Goal: Information Seeking & Learning: Understand process/instructions

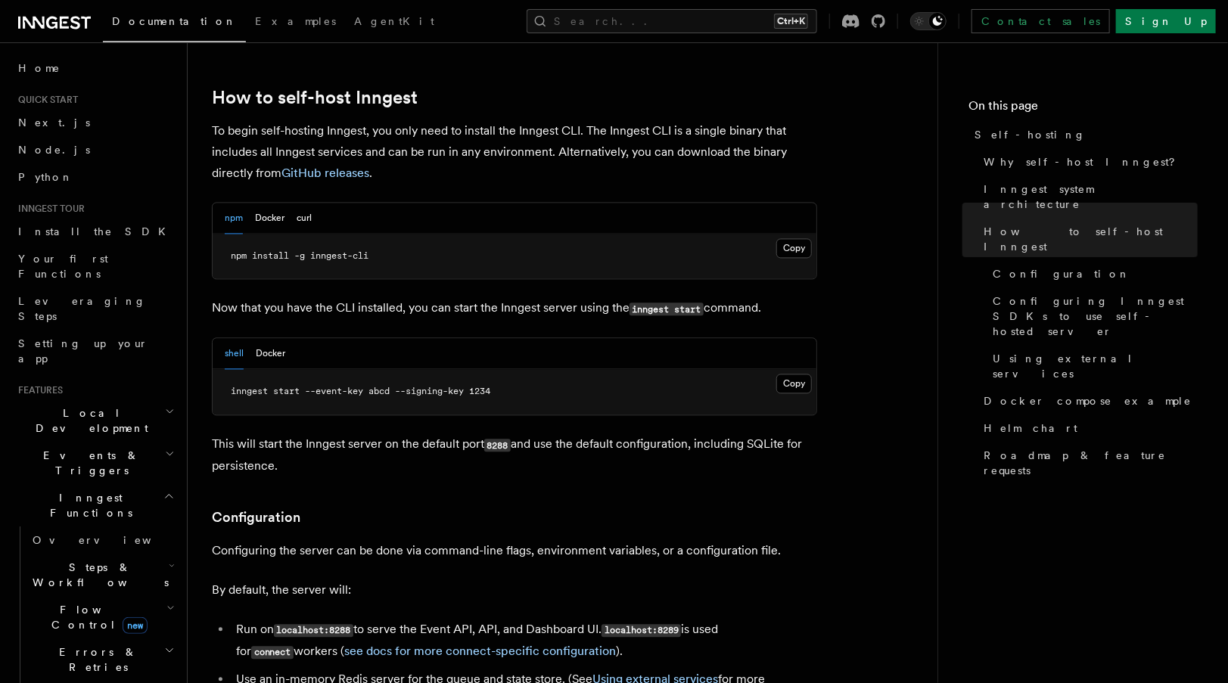
scroll to position [1499, 0]
click at [265, 204] on button "Docker" at bounding box center [270, 219] width 30 height 31
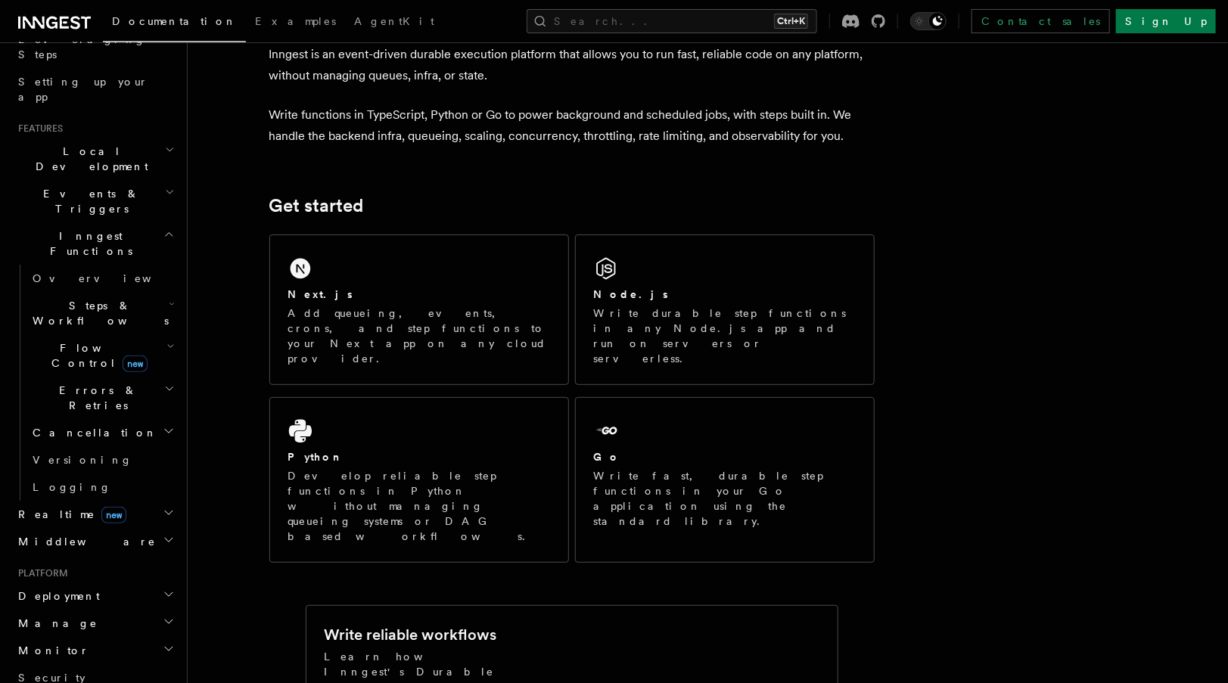
scroll to position [296, 0]
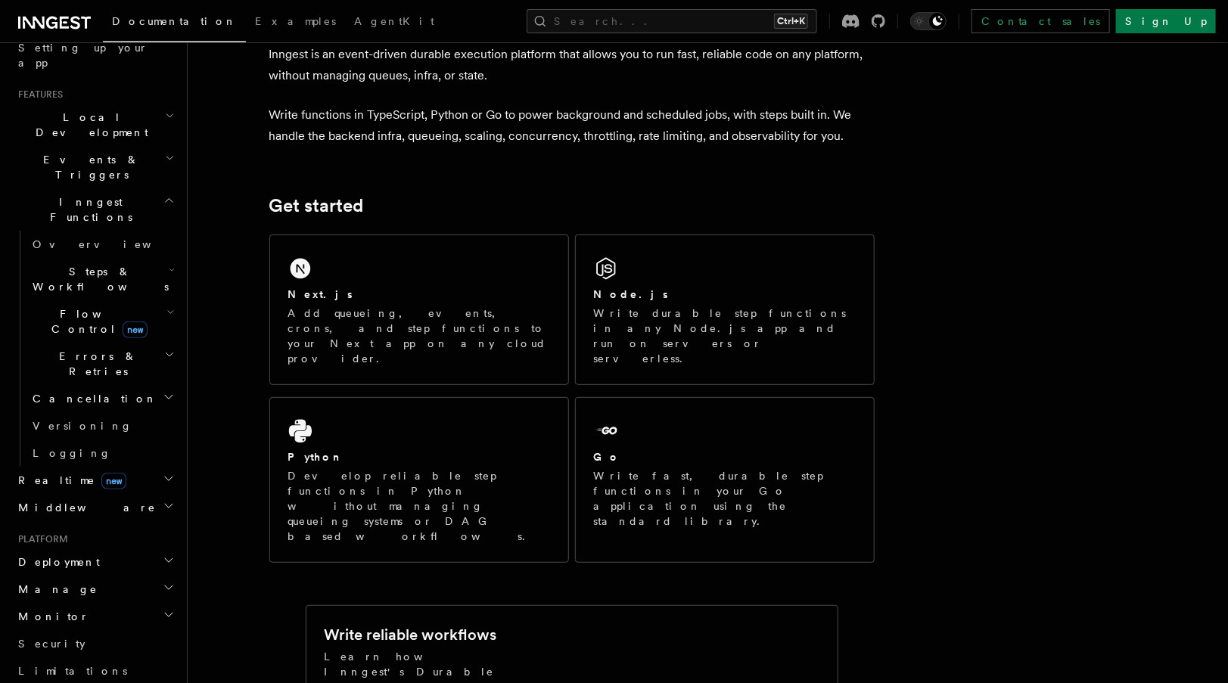
click at [83, 549] on h2 "Deployment" at bounding box center [95, 562] width 166 height 27
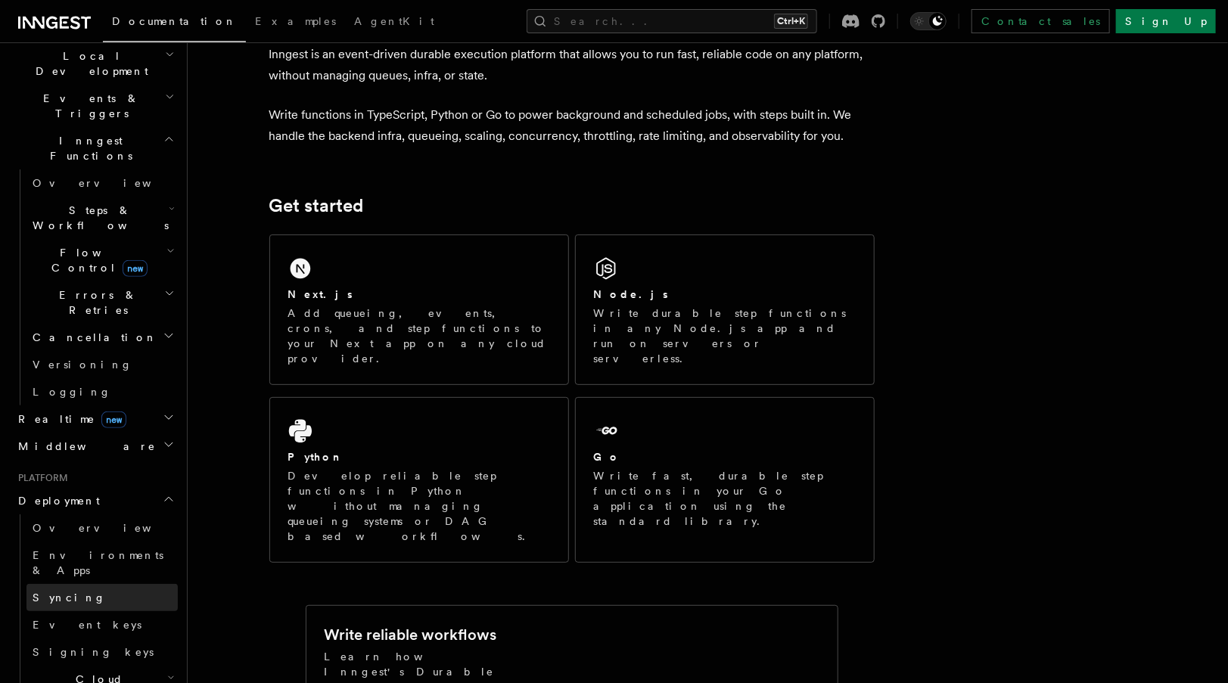
scroll to position [368, 0]
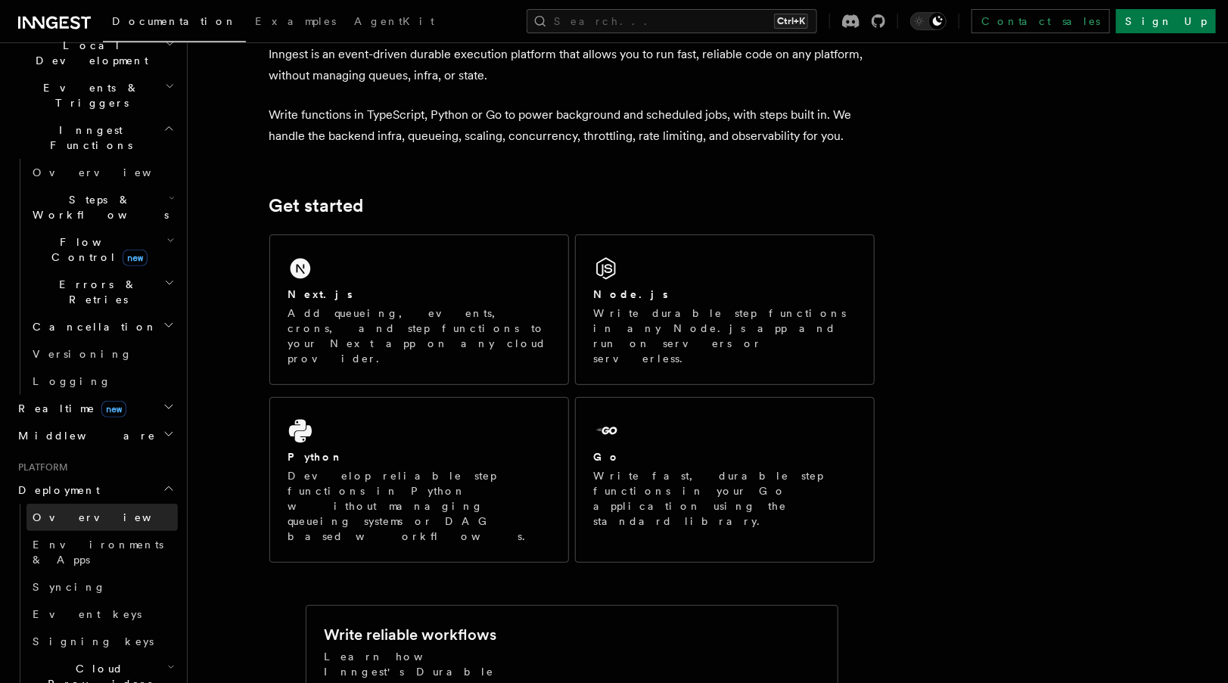
click at [80, 504] on link "Overview" at bounding box center [101, 517] width 151 height 27
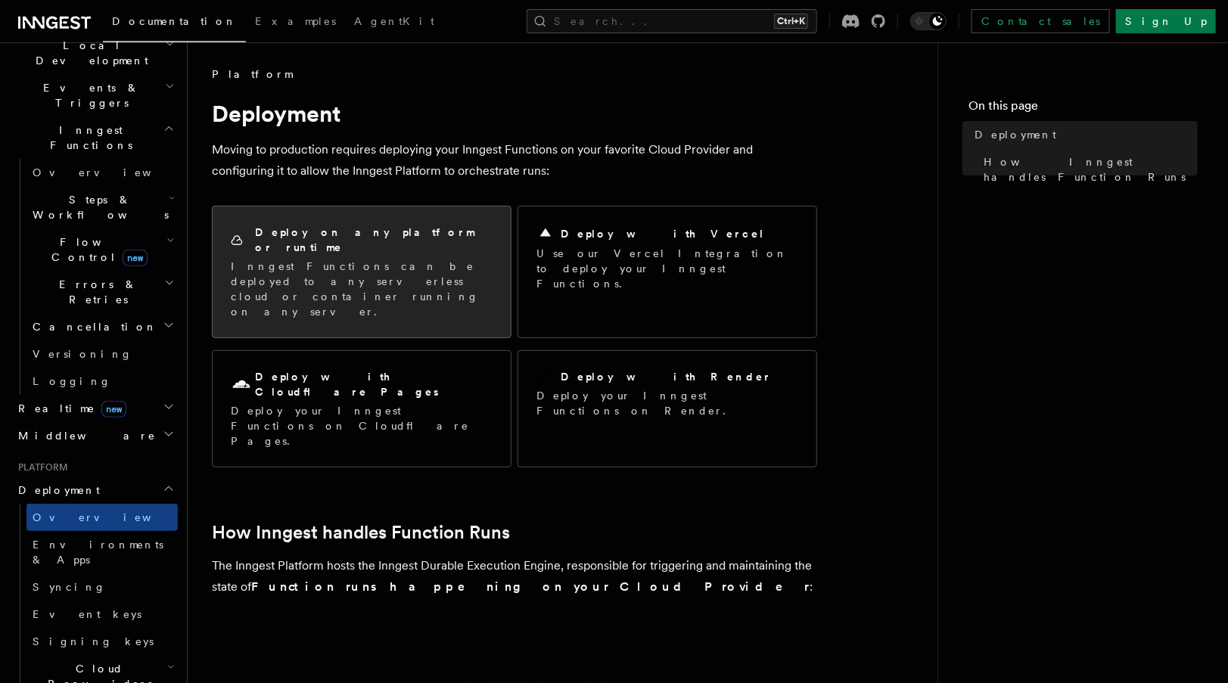
click at [469, 266] on p "Inngest Functions can be deployed to any serverless cloud or container running …" at bounding box center [362, 289] width 262 height 61
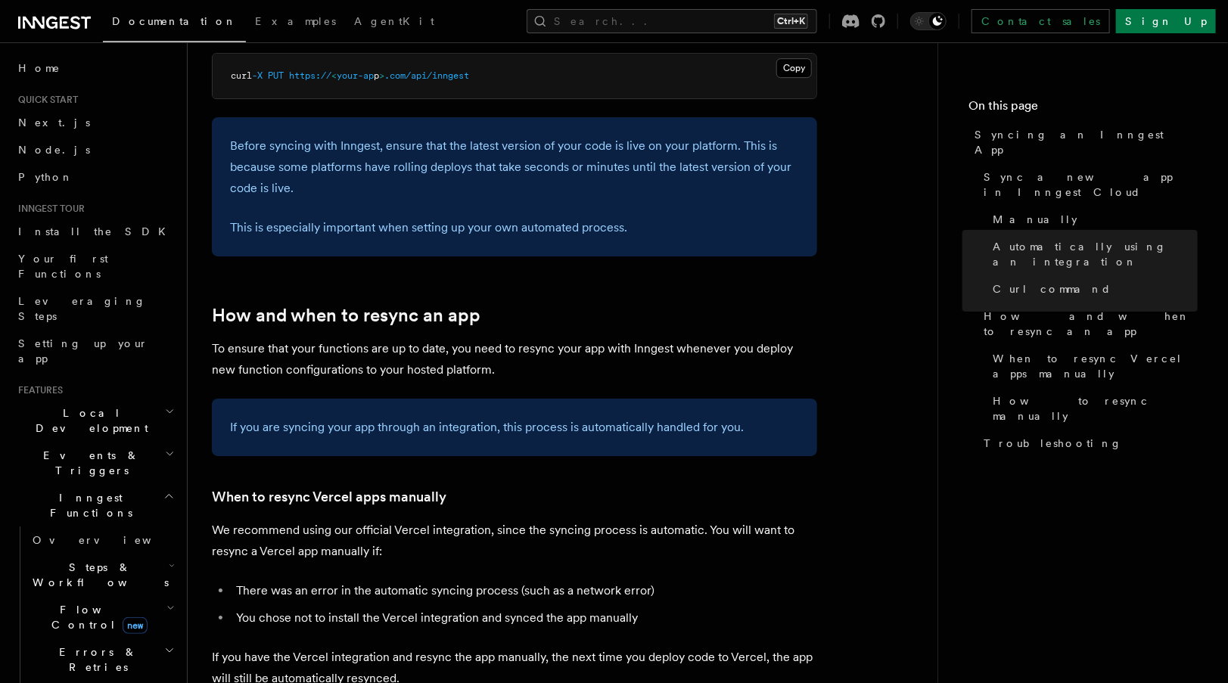
scroll to position [2417, 0]
click at [127, 400] on h2 "Local Development" at bounding box center [95, 421] width 166 height 42
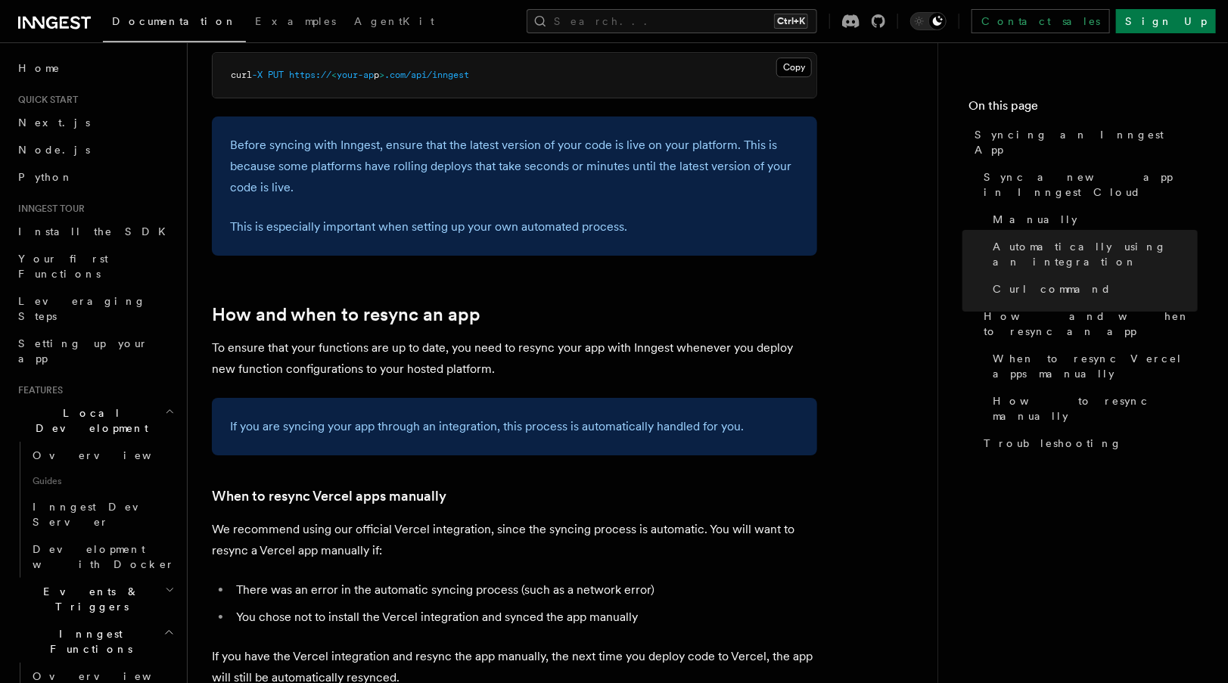
click at [127, 400] on h2 "Local Development" at bounding box center [95, 421] width 166 height 42
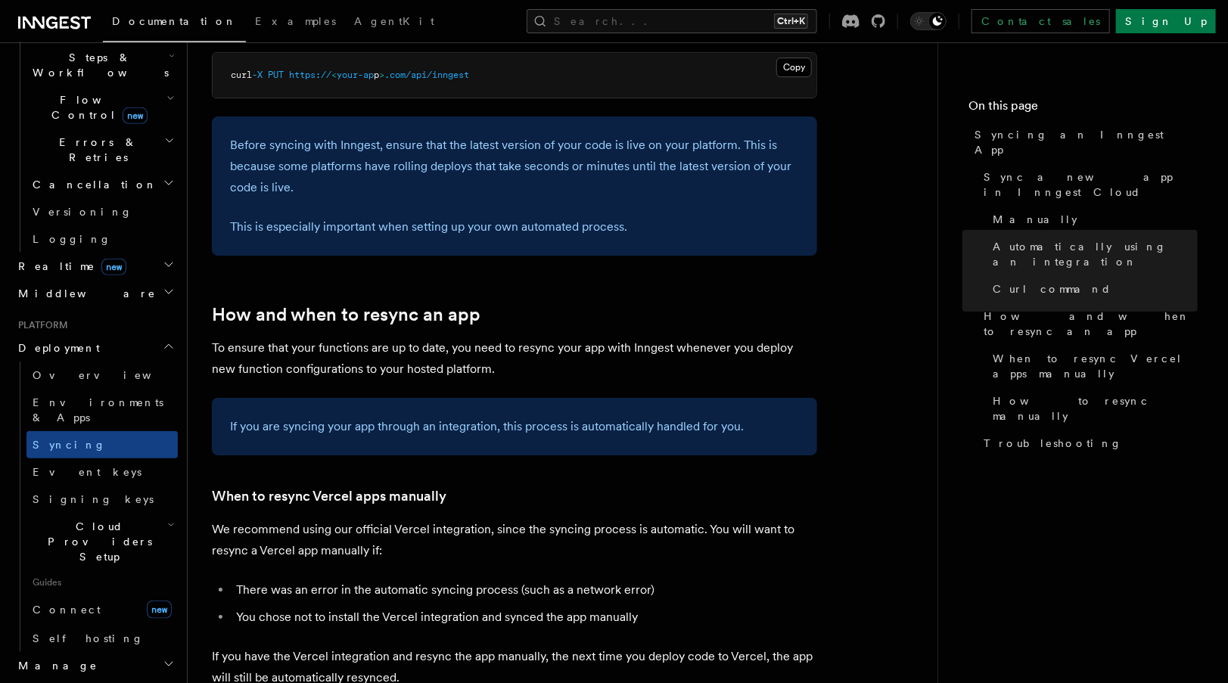
scroll to position [512, 0]
click at [89, 624] on link "Self hosting" at bounding box center [101, 637] width 151 height 27
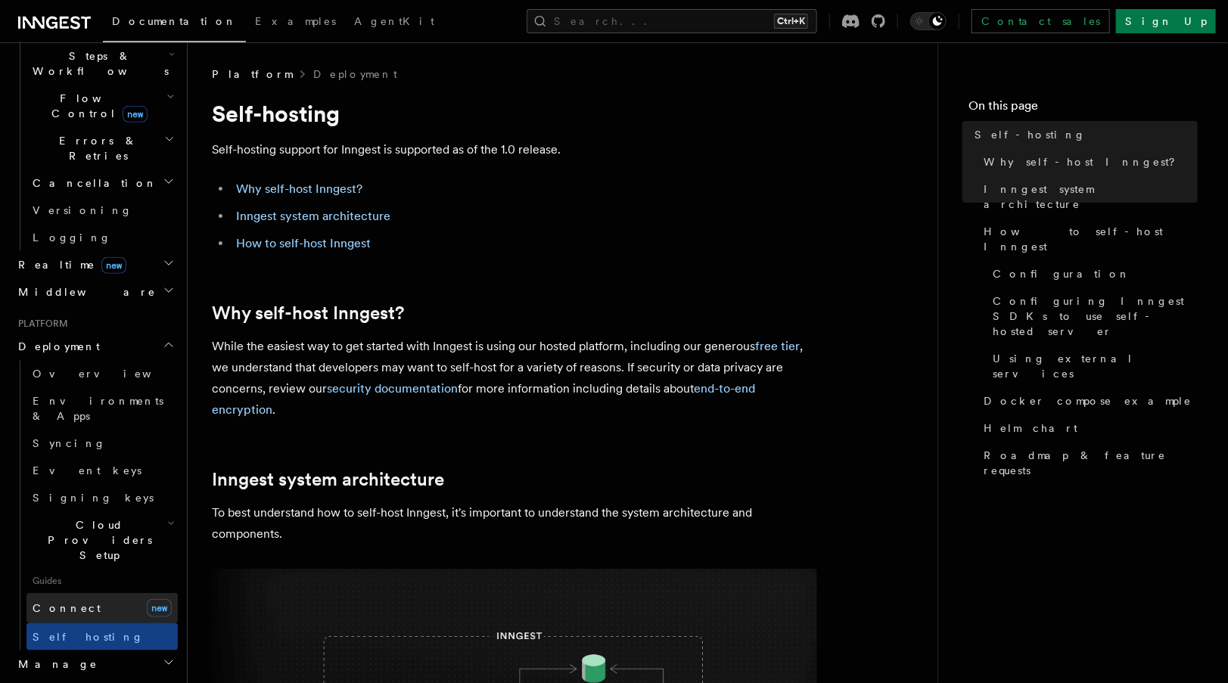
click at [100, 593] on link "Connect new" at bounding box center [101, 608] width 151 height 30
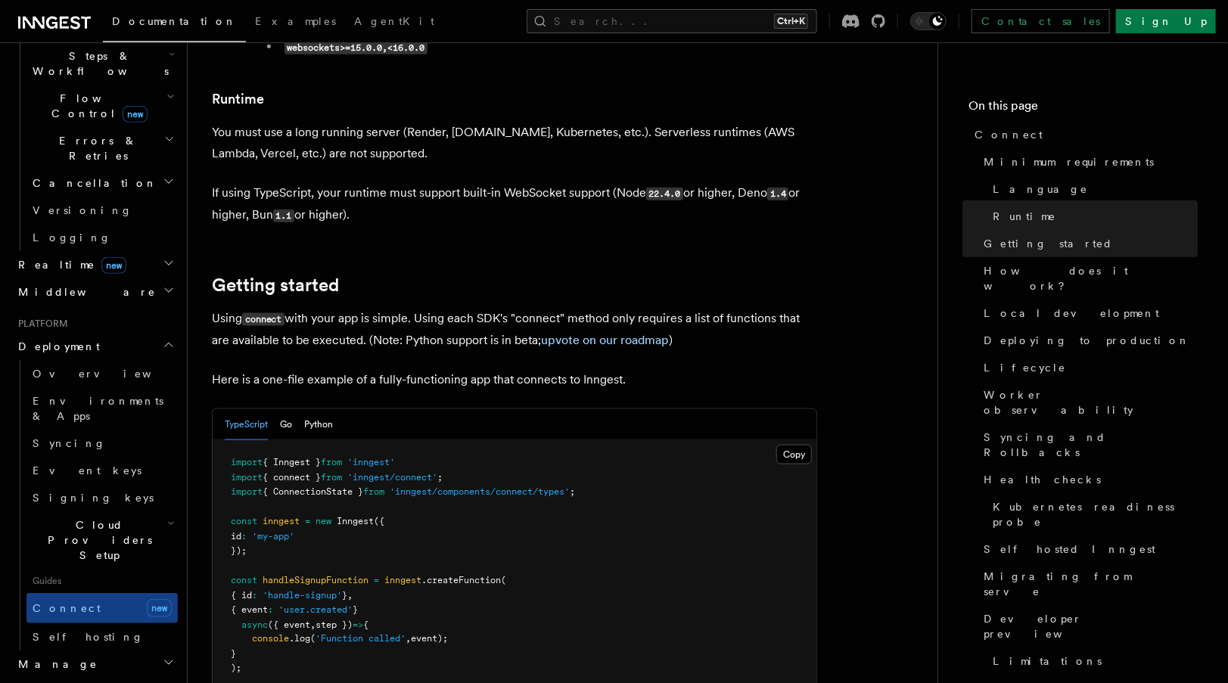
scroll to position [798, 0]
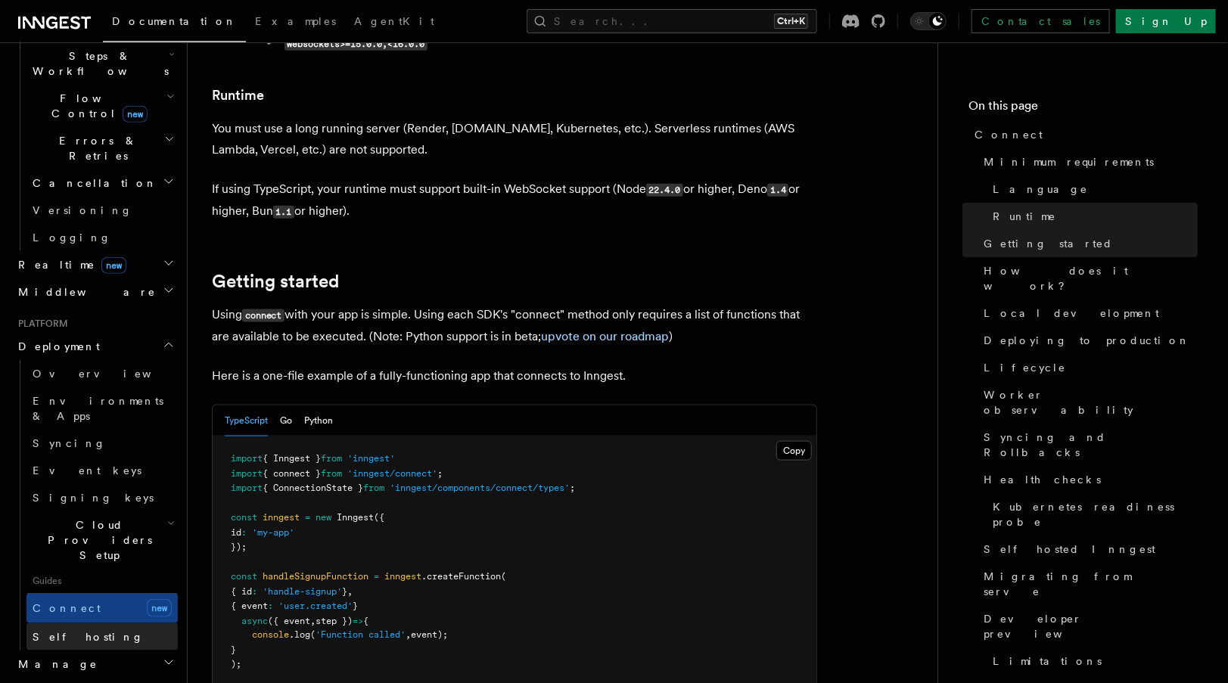
click at [90, 624] on link "Self hosting" at bounding box center [101, 637] width 151 height 27
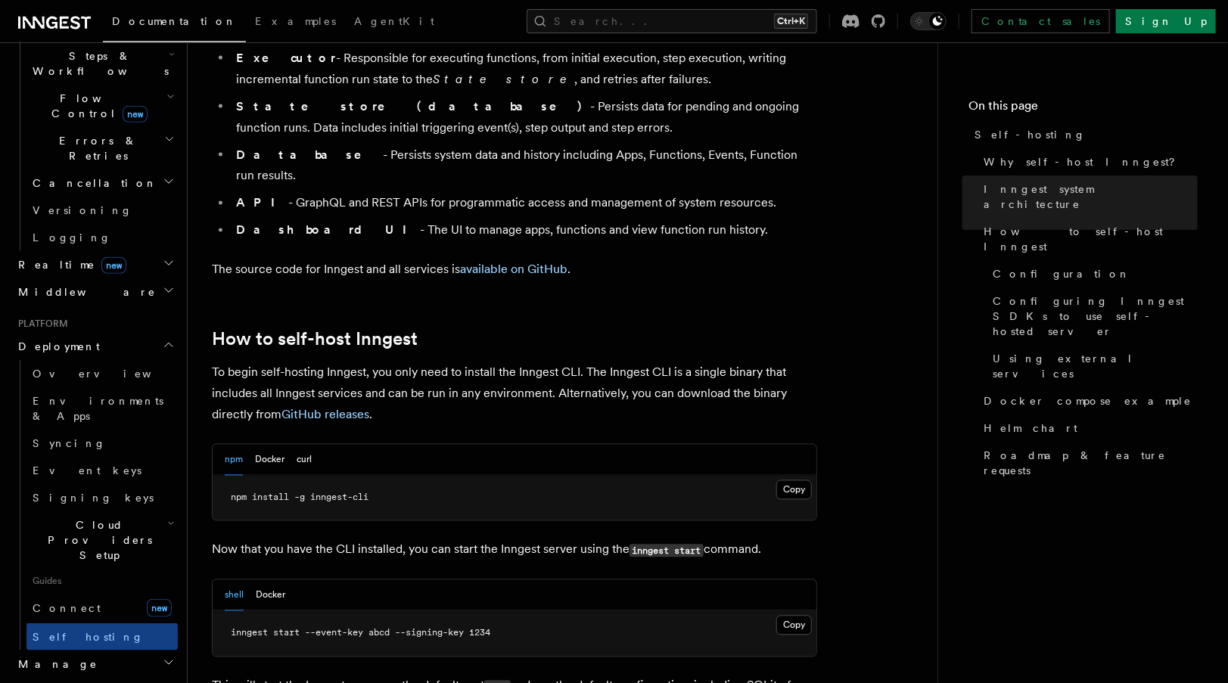
scroll to position [1261, 0]
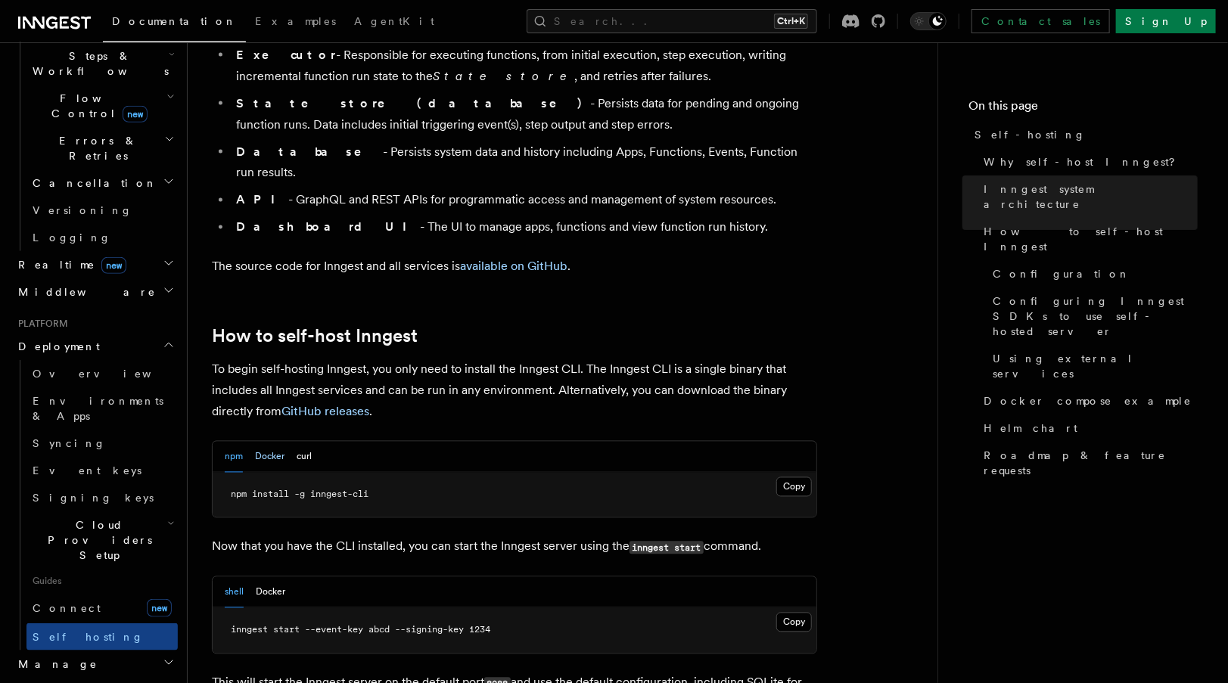
click at [259, 442] on button "Docker" at bounding box center [270, 457] width 30 height 31
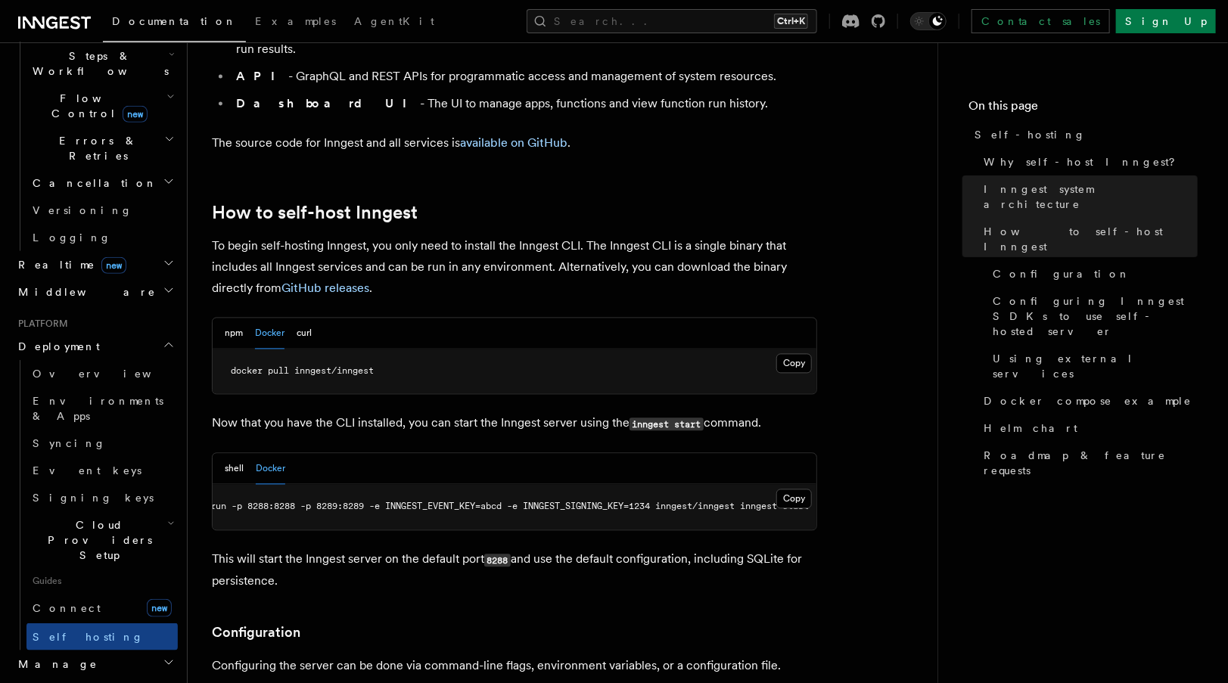
scroll to position [0, 0]
click at [789, 490] on button "Copy Copied" at bounding box center [795, 500] width 36 height 20
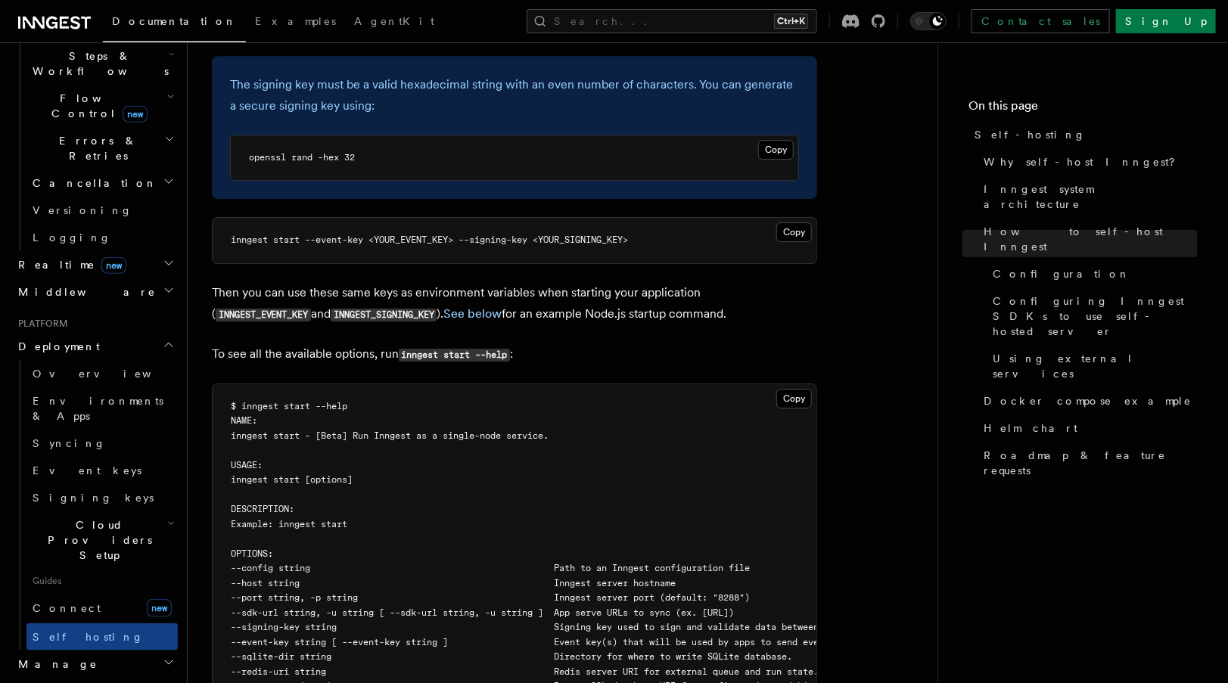
scroll to position [2305, 0]
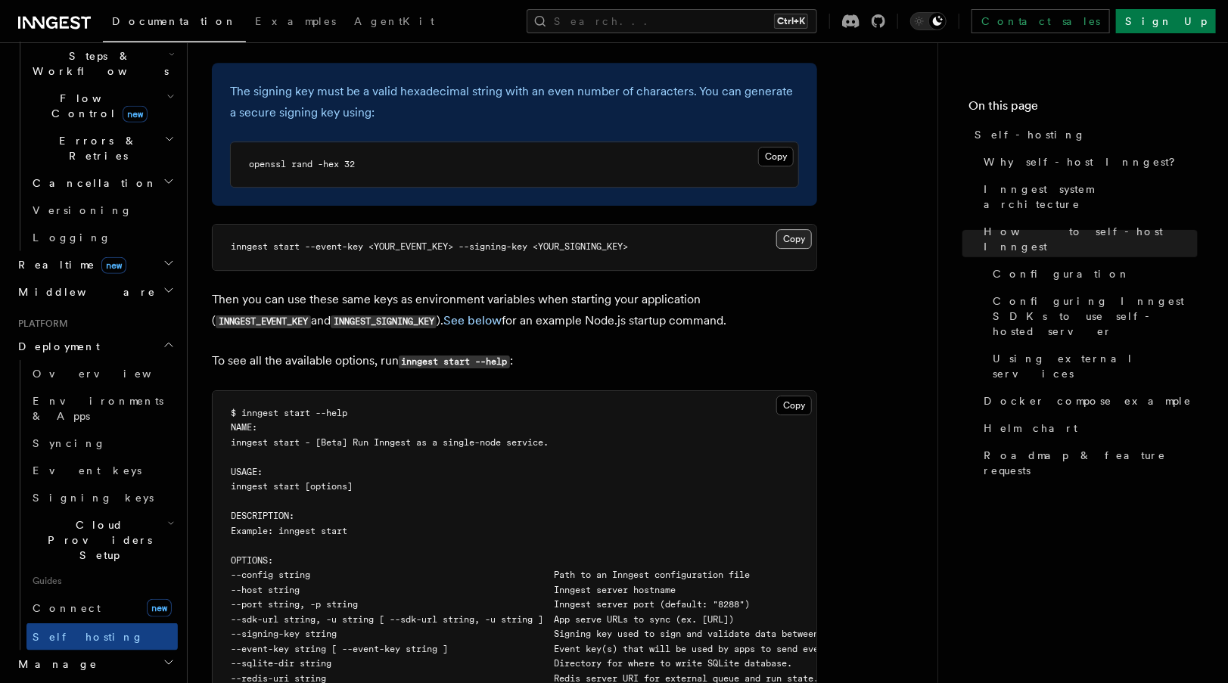
click at [791, 229] on button "Copy Copied" at bounding box center [795, 239] width 36 height 20
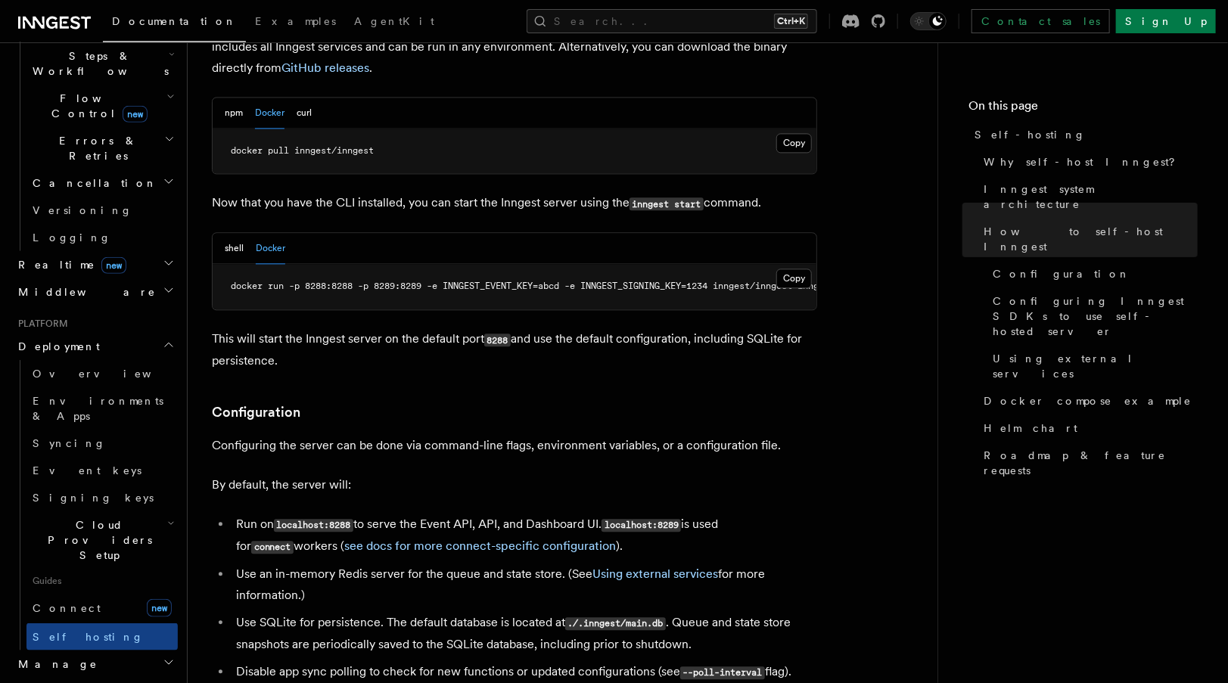
scroll to position [1613, 0]
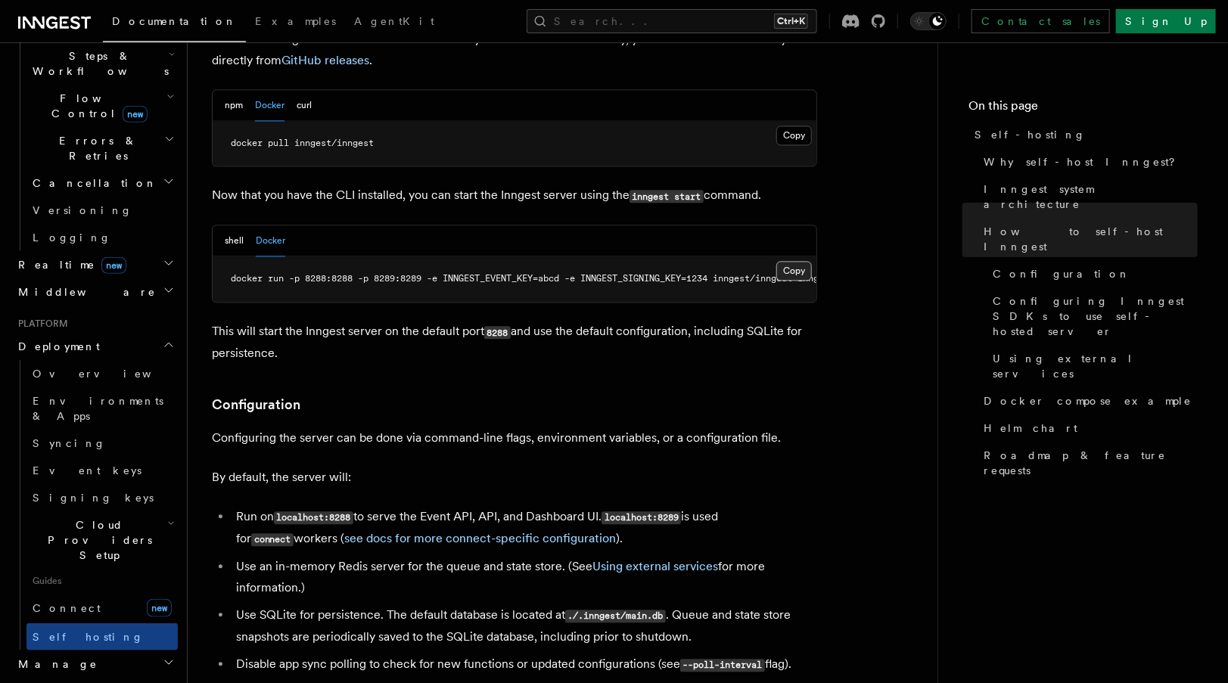
click at [787, 261] on button "Copy Copied" at bounding box center [795, 271] width 36 height 20
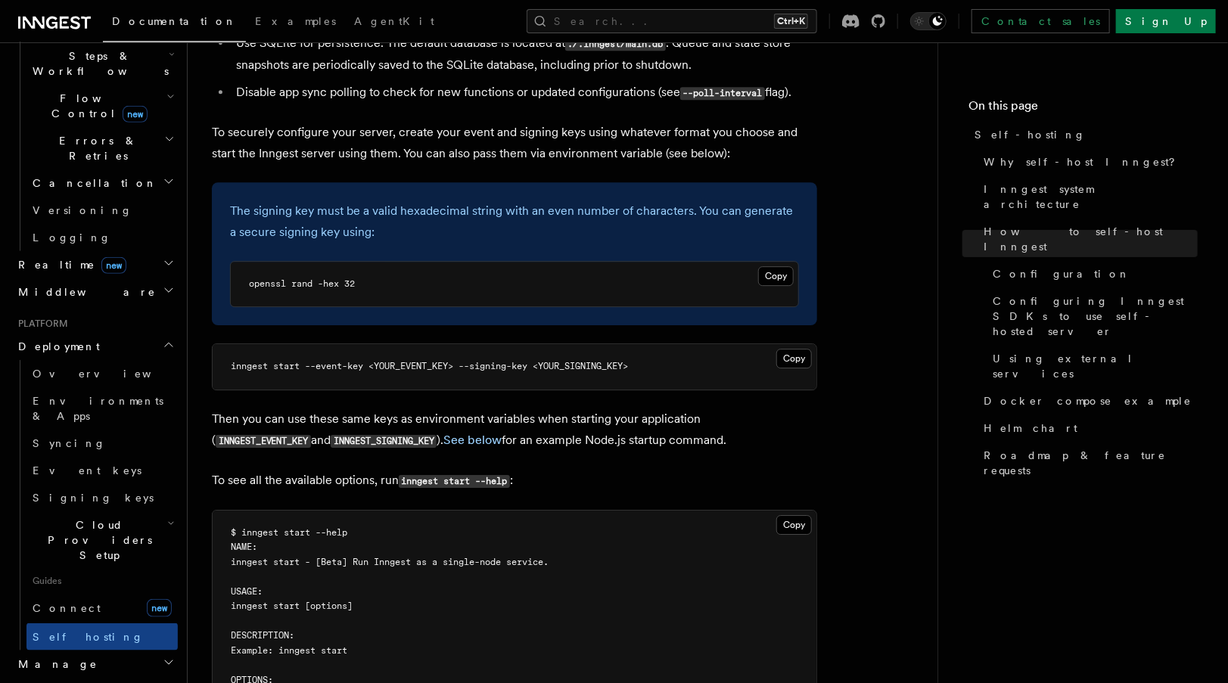
scroll to position [2190, 0]
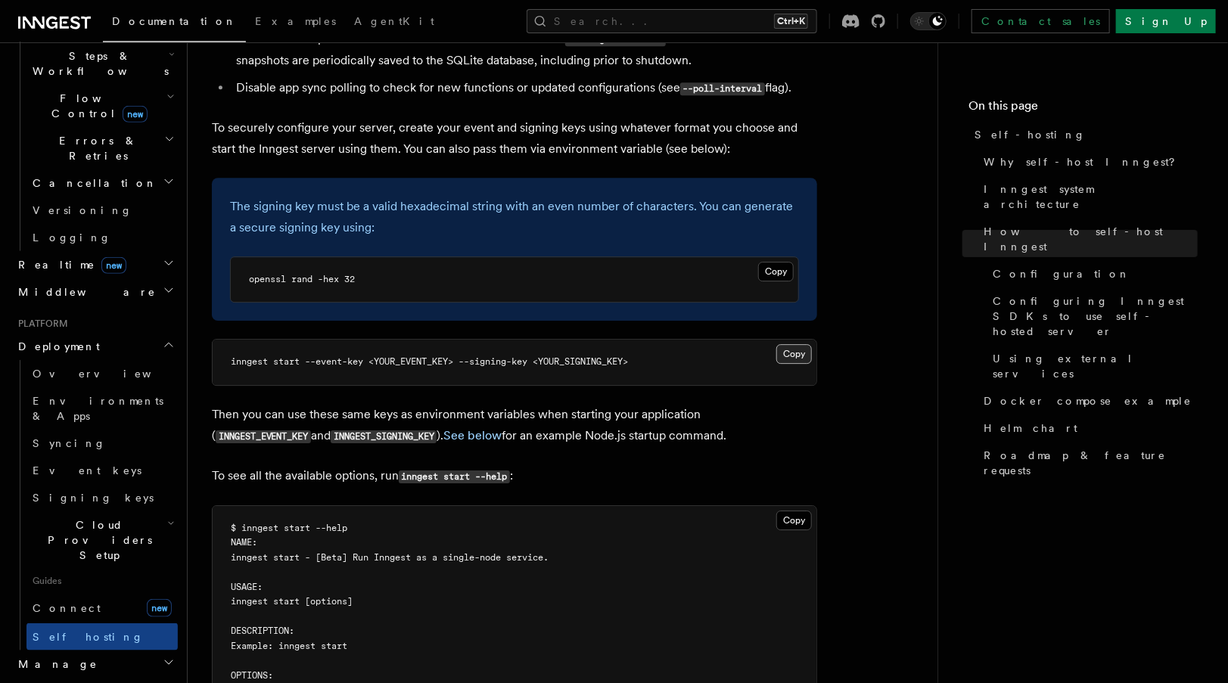
click at [801, 344] on button "Copy Copied" at bounding box center [795, 354] width 36 height 20
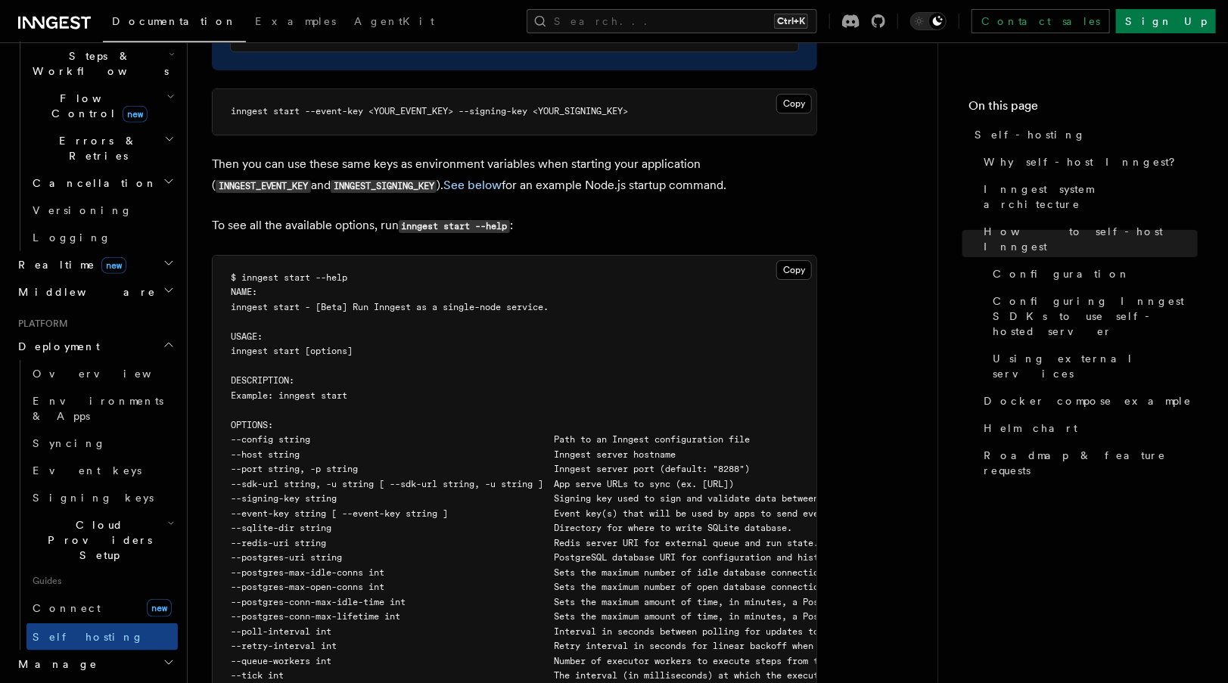
scroll to position [2436, 0]
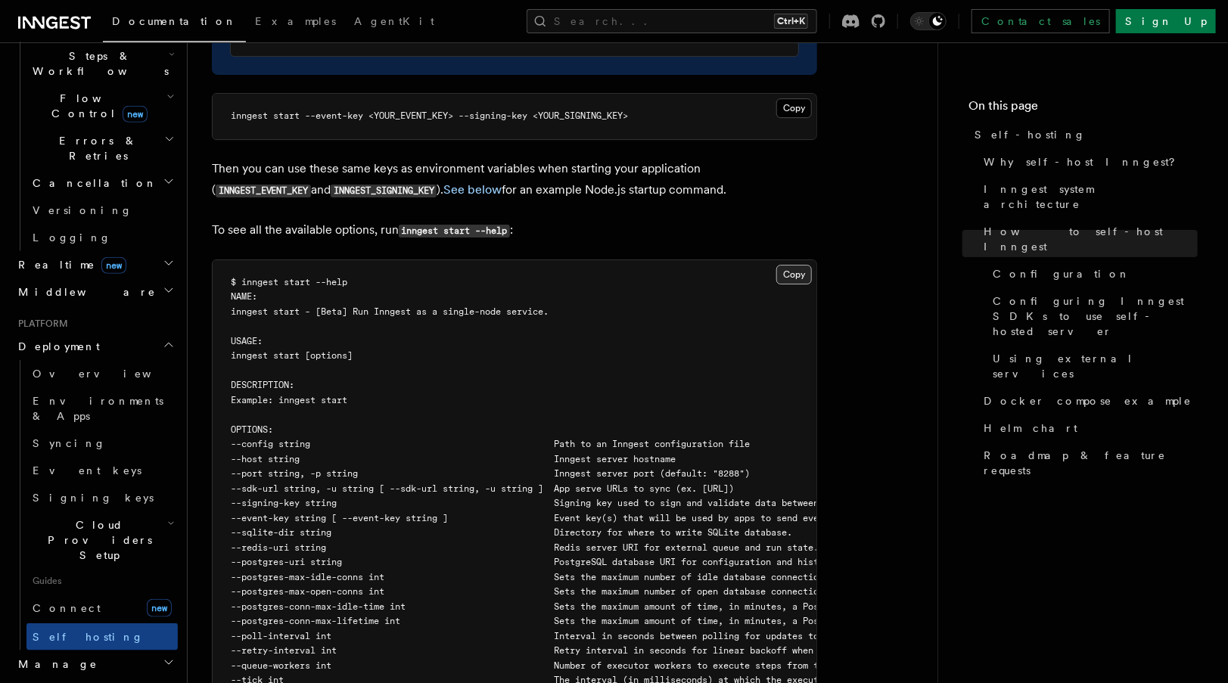
click at [801, 265] on button "Copy Copied" at bounding box center [795, 275] width 36 height 20
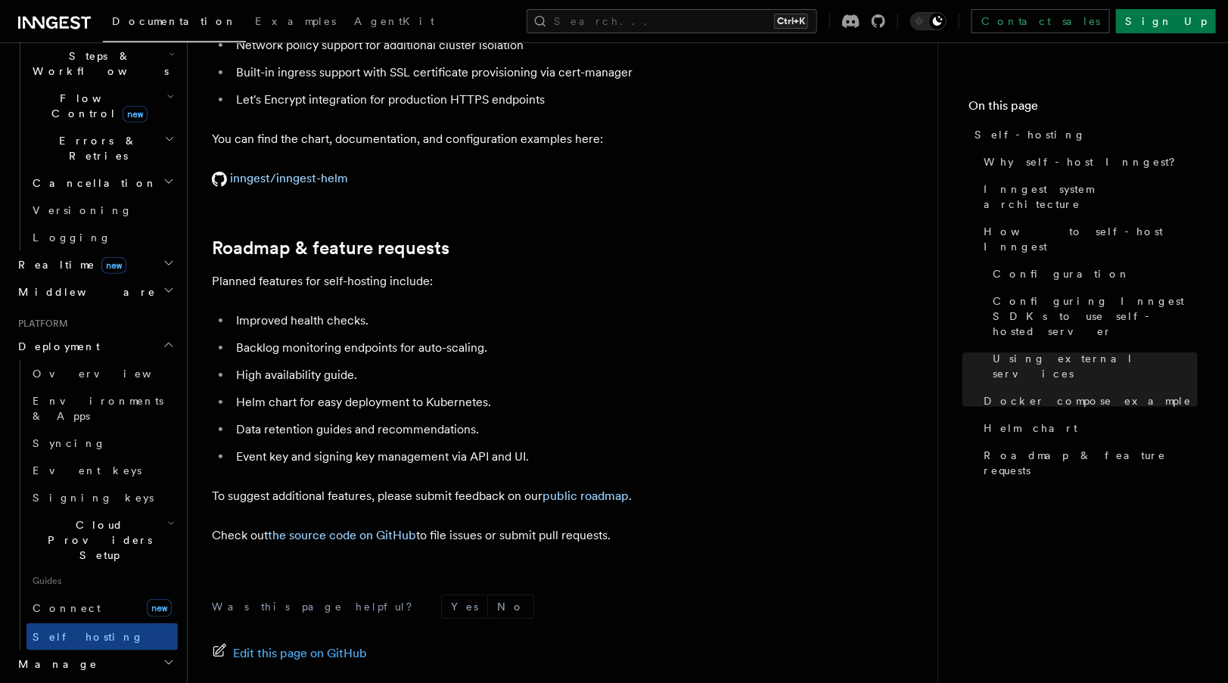
scroll to position [5781, 0]
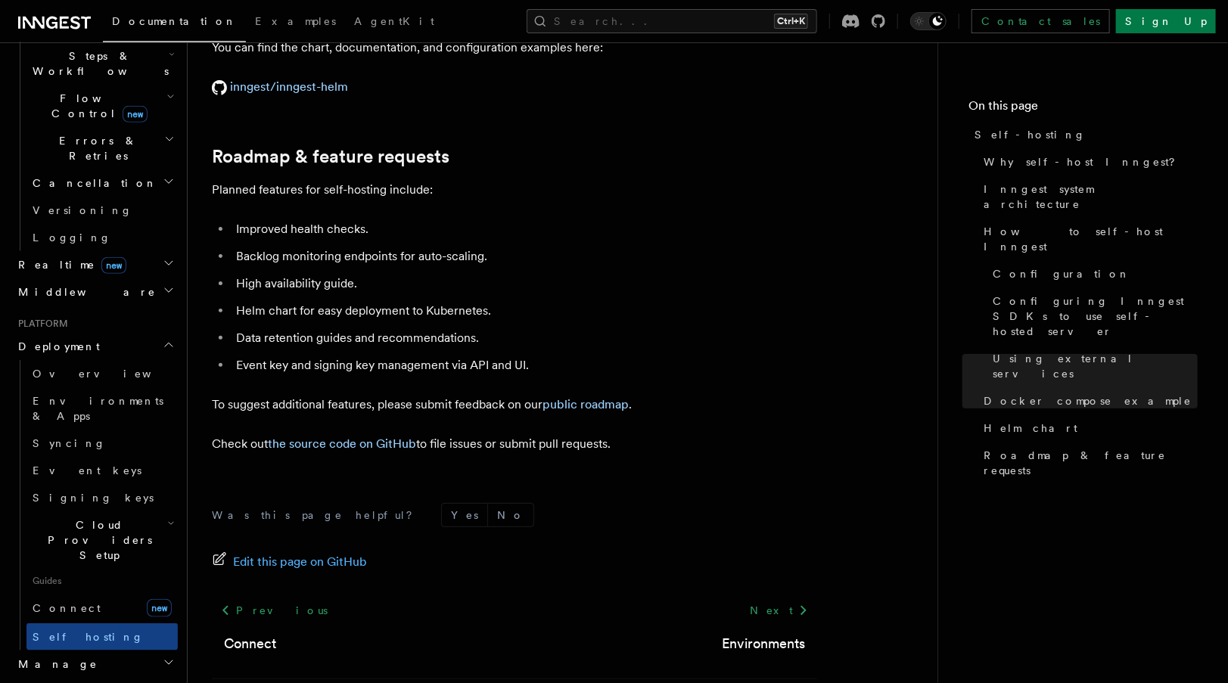
click at [627, 300] on li "Helm chart for easy deployment to Kubernetes." at bounding box center [525, 310] width 586 height 21
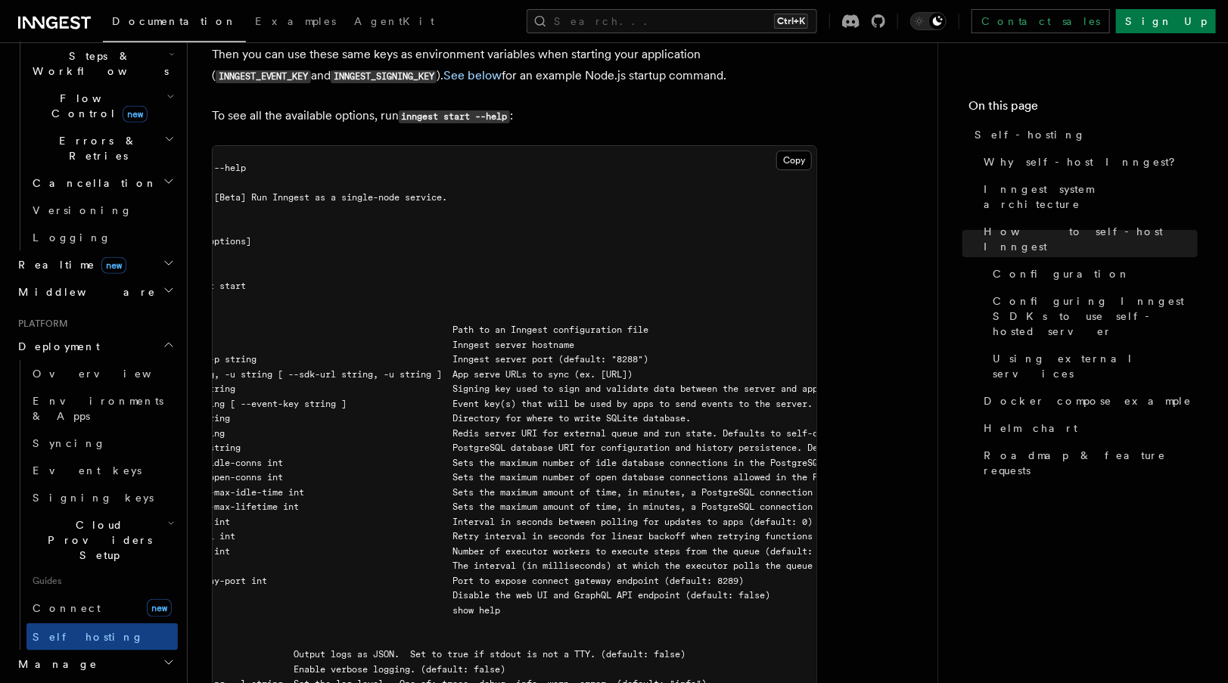
scroll to position [0, 0]
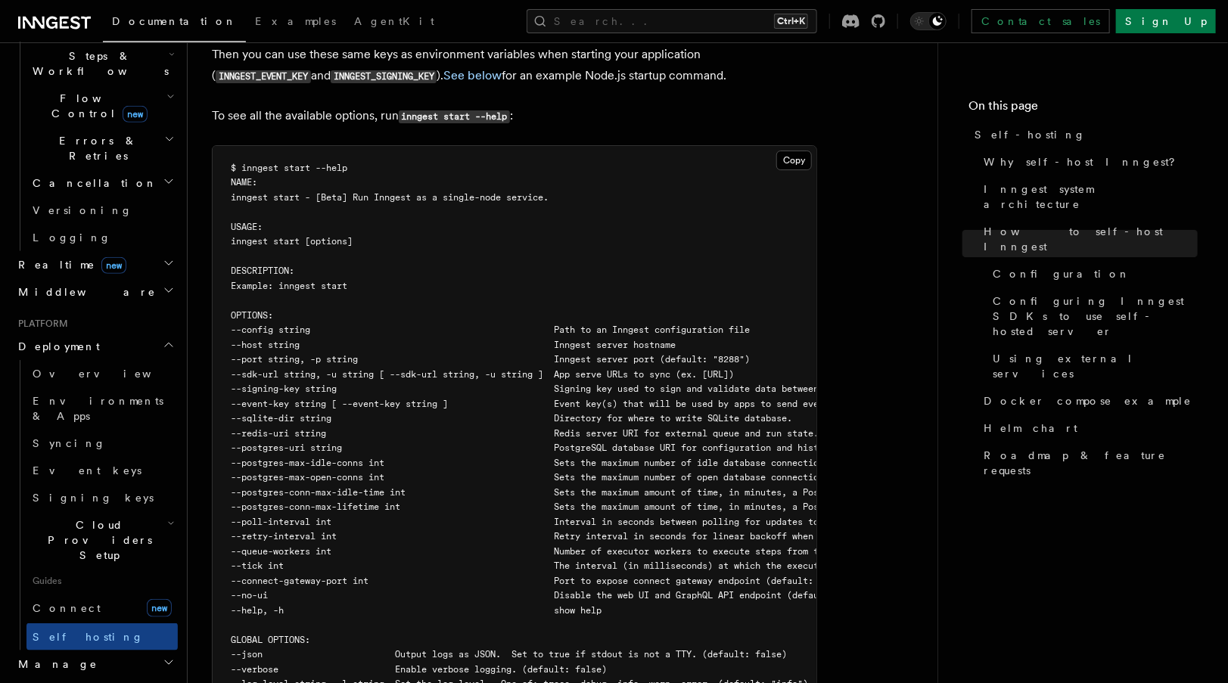
click at [452, 369] on span "--sdk-url string, -u string [ --sdk-url string, -u string ] App serve URLs to s…" at bounding box center [482, 374] width 503 height 11
click at [588, 369] on span "--sdk-url string, -u string [ --sdk-url string, -u string ] App serve URLs to s…" at bounding box center [482, 374] width 503 height 11
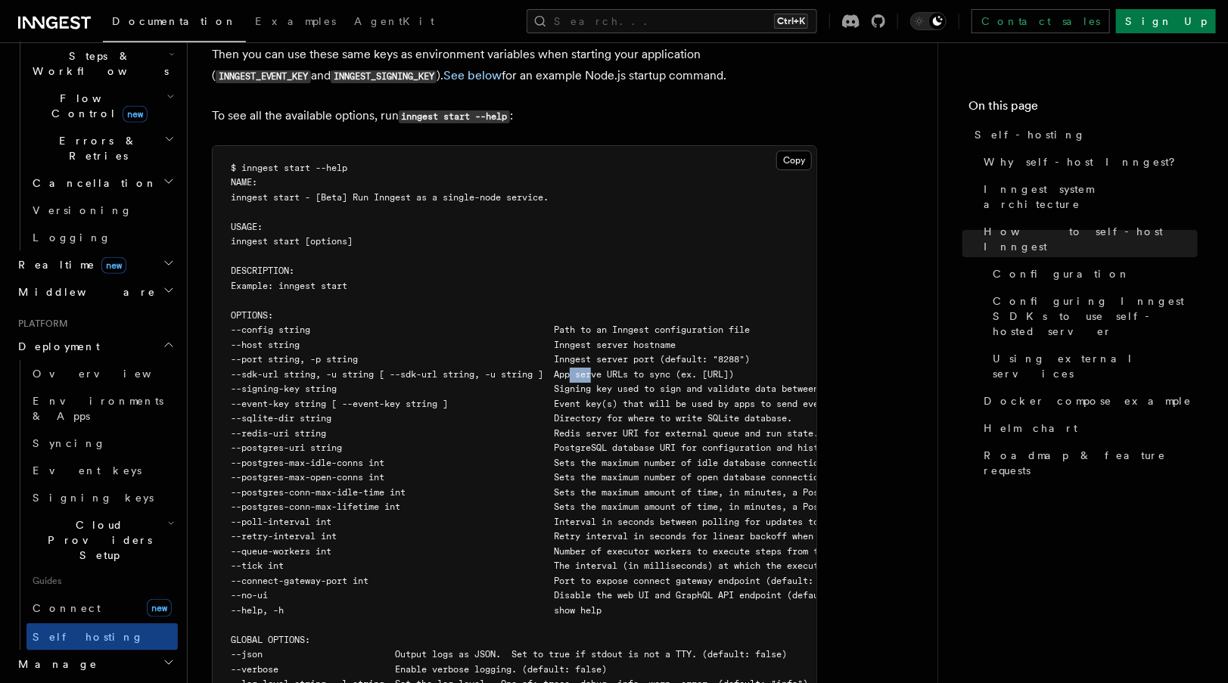
click at [588, 369] on span "--sdk-url string, -u string [ --sdk-url string, -u string ] App serve URLs to s…" at bounding box center [482, 374] width 503 height 11
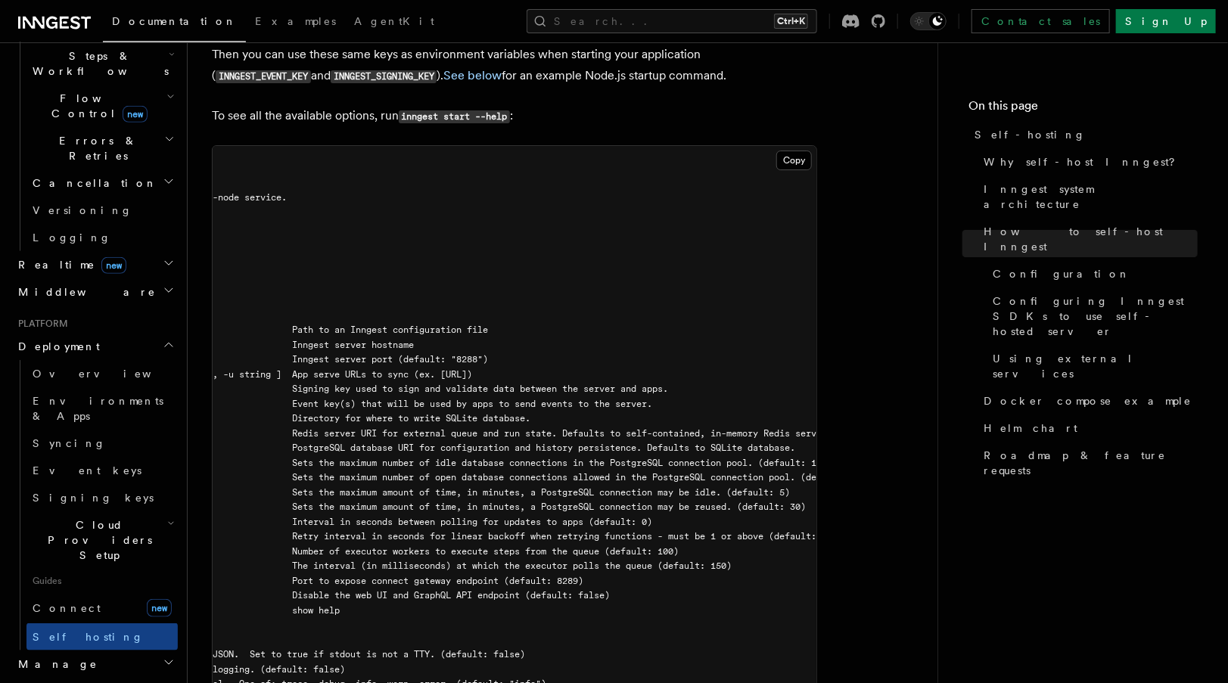
scroll to position [0, 505]
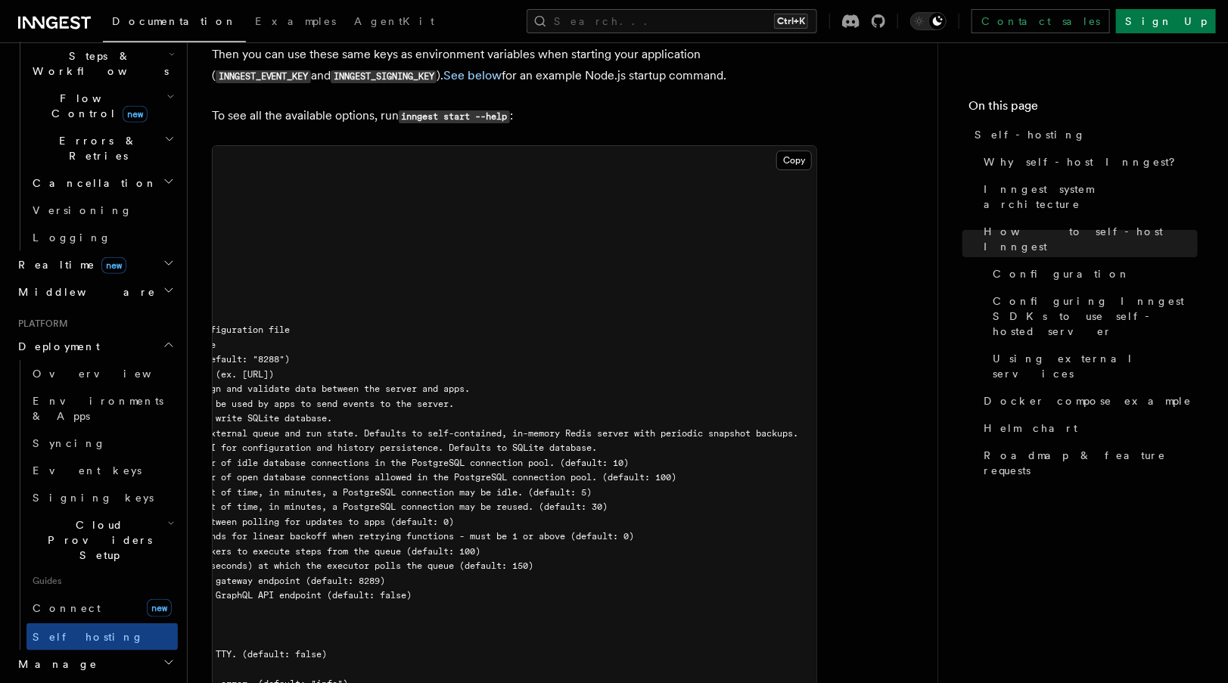
drag, startPoint x: 248, startPoint y: 343, endPoint x: 823, endPoint y: 337, distance: 575.3
drag, startPoint x: 387, startPoint y: 332, endPoint x: 418, endPoint y: 345, distance: 33.6
click at [418, 345] on pre "$ inngest start --help NAME: inngest start - [Beta] Run Inngest as a single-nod…" at bounding box center [515, 427] width 604 height 562
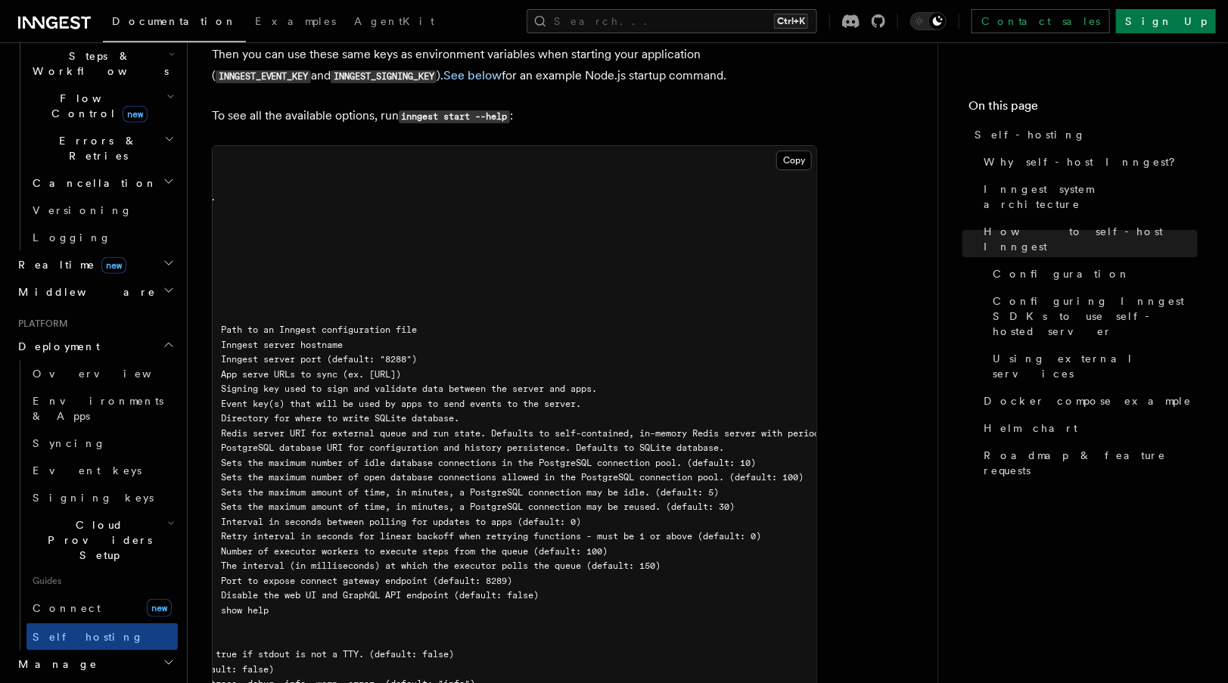
scroll to position [0, 0]
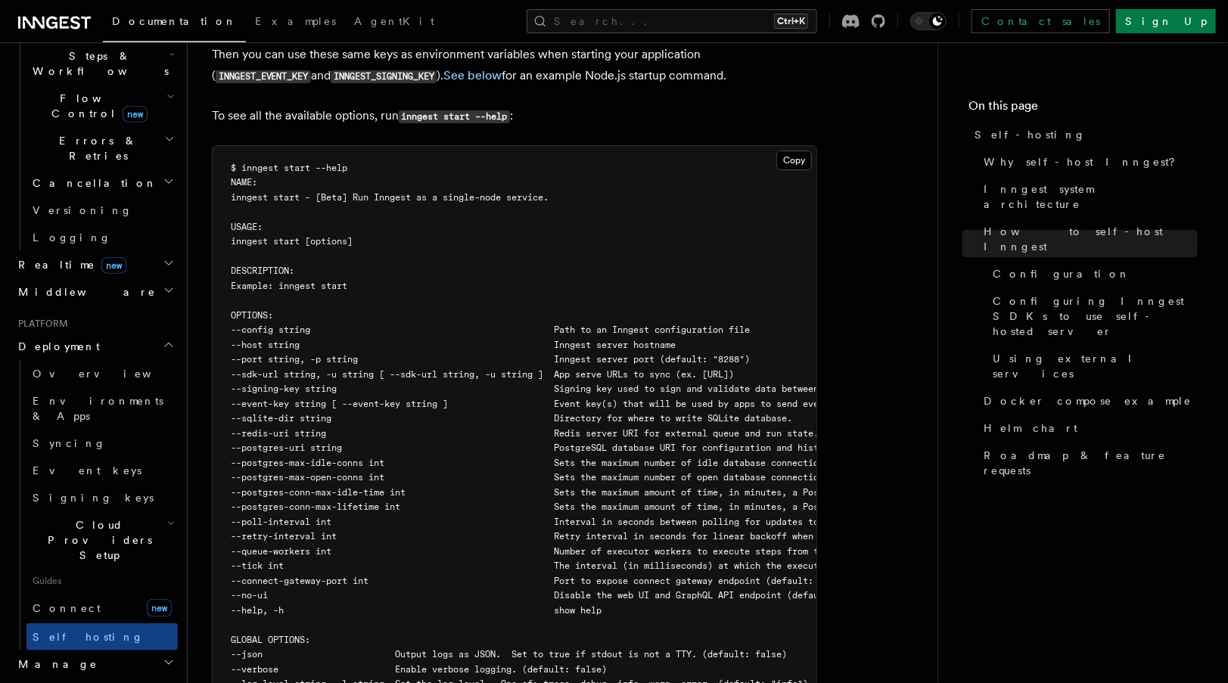
drag, startPoint x: 418, startPoint y: 345, endPoint x: 246, endPoint y: 342, distance: 171.8
click at [246, 342] on pre "$ inngest start --help NAME: inngest start - [Beta] Run Inngest as a single-nod…" at bounding box center [515, 427] width 604 height 562
drag, startPoint x: 246, startPoint y: 342, endPoint x: 263, endPoint y: 341, distance: 16.7
copy span "--sdk-url string, -u string [ --sdk-url string, -u string ] App serve URLs to s…"
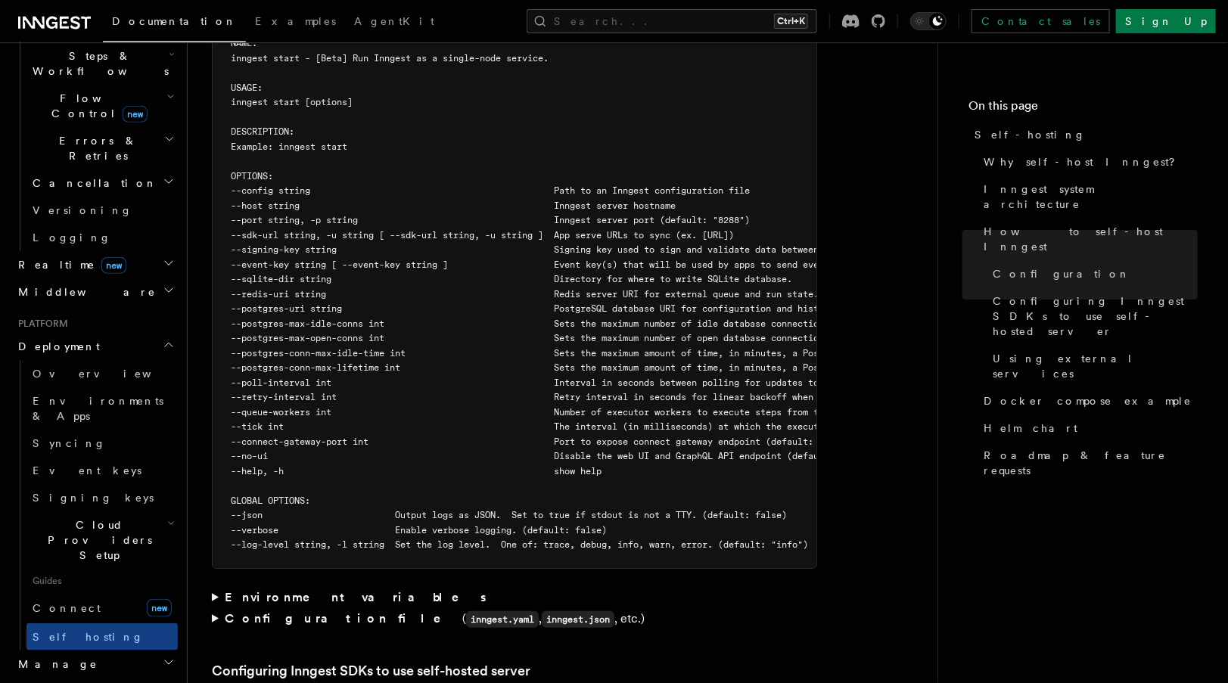
scroll to position [2690, 0]
click at [898, 317] on article "Platform Deployment Self-hosting Self-hosting support for Inngest is supported …" at bounding box center [563, 612] width 702 height 6470
